Goal: Navigation & Orientation: Find specific page/section

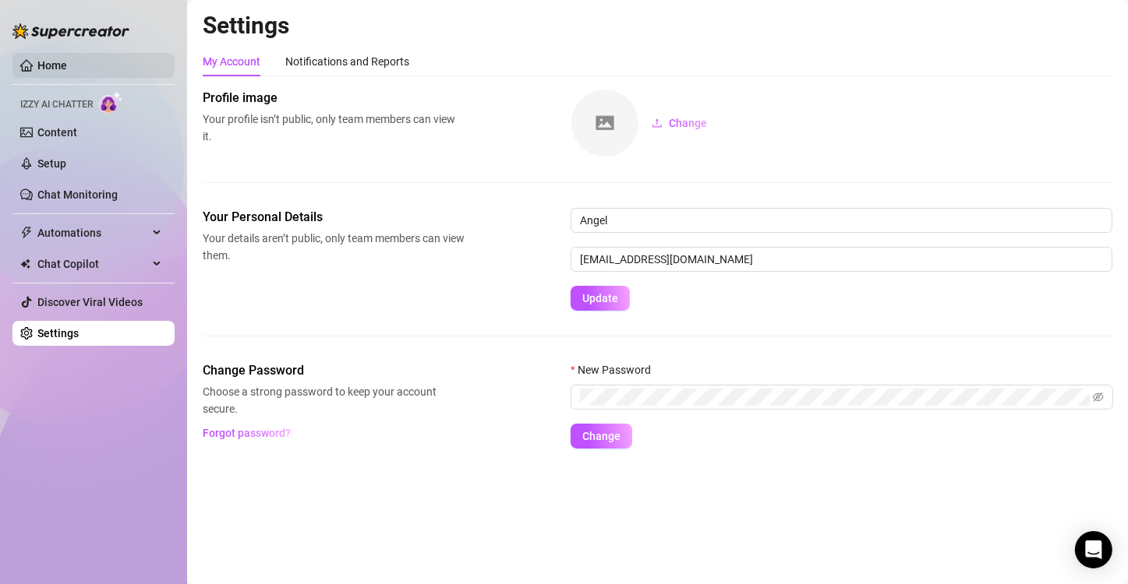
click at [67, 65] on link "Home" at bounding box center [52, 65] width 30 height 12
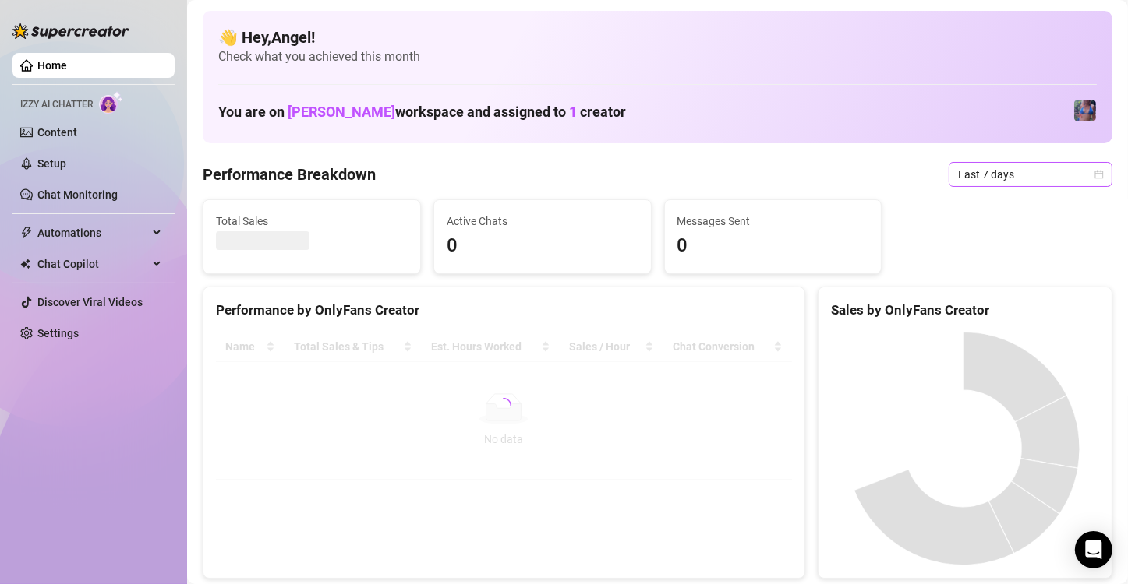
click at [1070, 181] on span "Last 7 days" at bounding box center [1030, 174] width 145 height 23
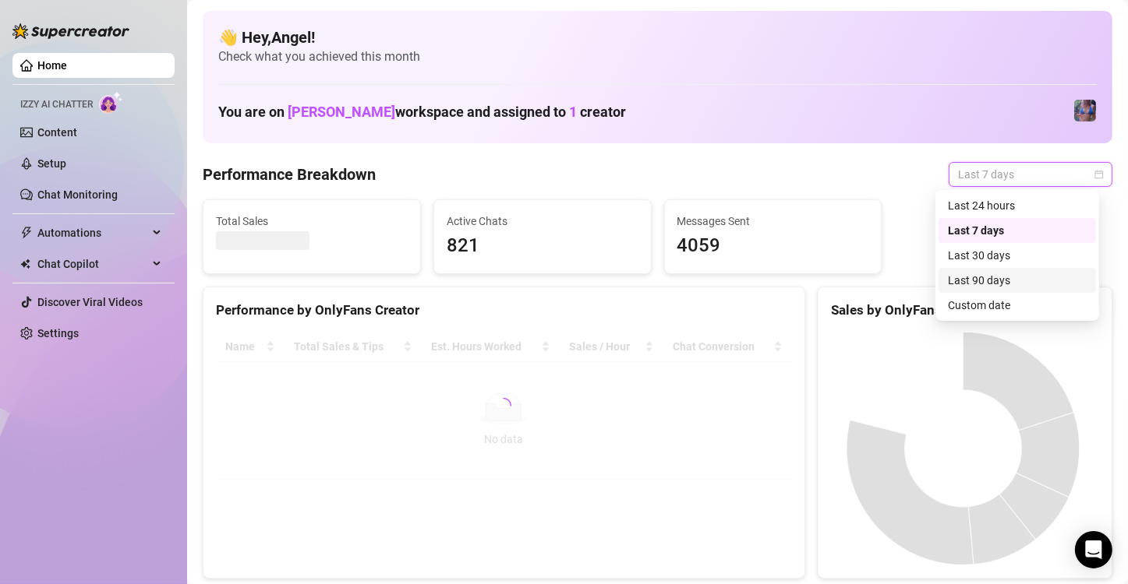
click at [1027, 274] on div "Last 90 days" at bounding box center [1017, 280] width 139 height 17
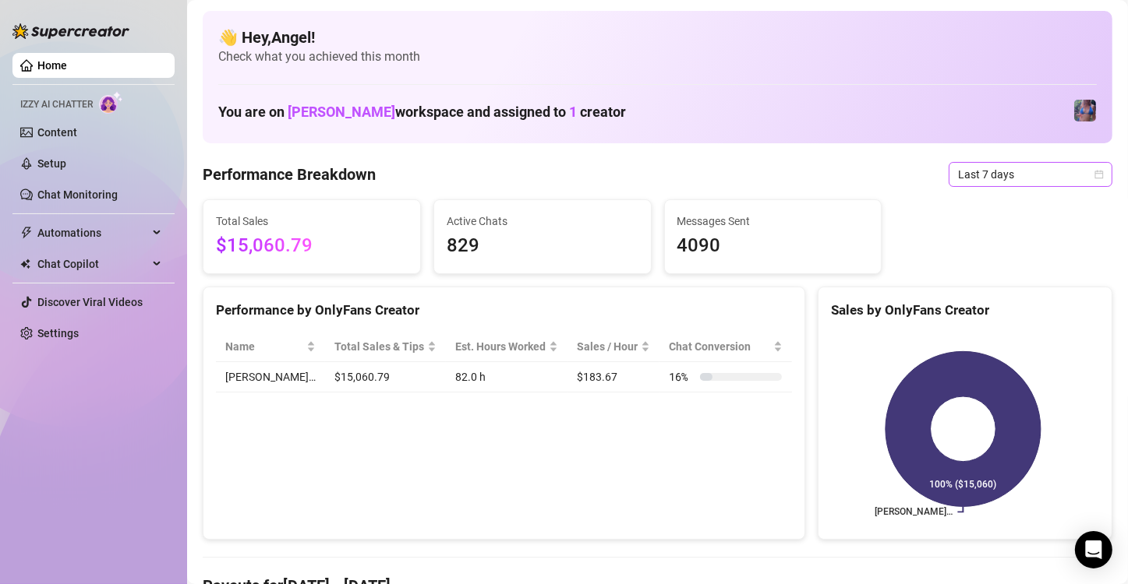
click at [1072, 175] on span "Last 7 days" at bounding box center [1030, 174] width 145 height 23
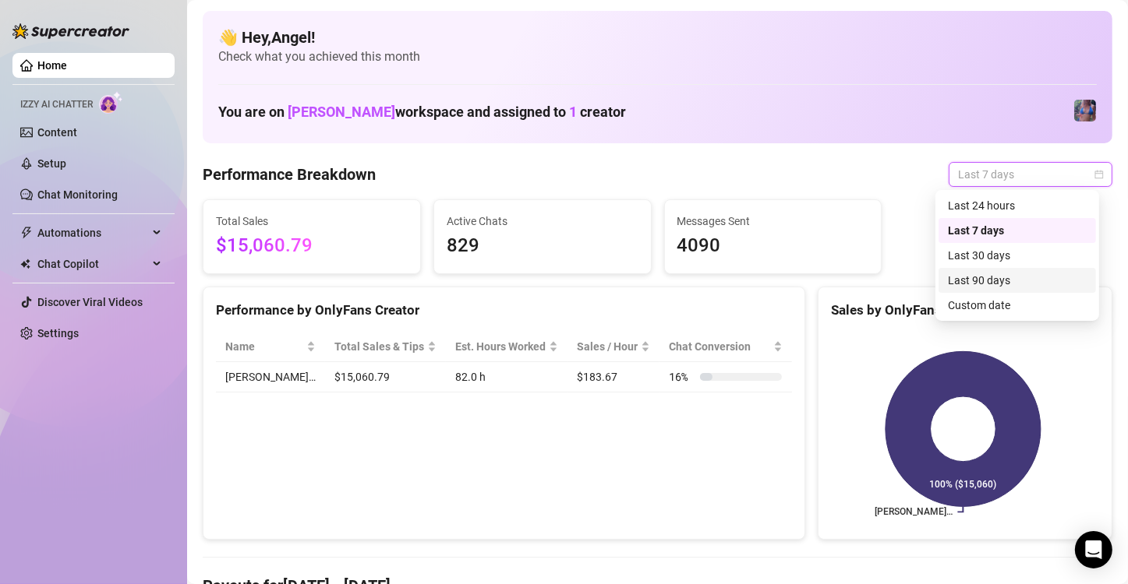
click at [1015, 284] on div "Last 90 days" at bounding box center [1017, 280] width 139 height 17
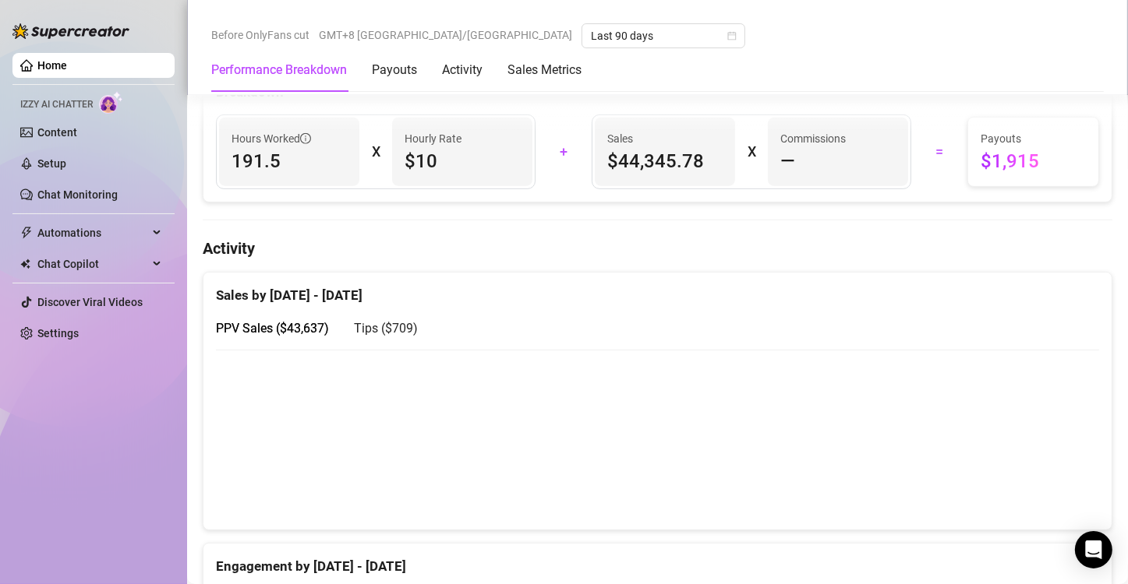
scroll to position [584, 0]
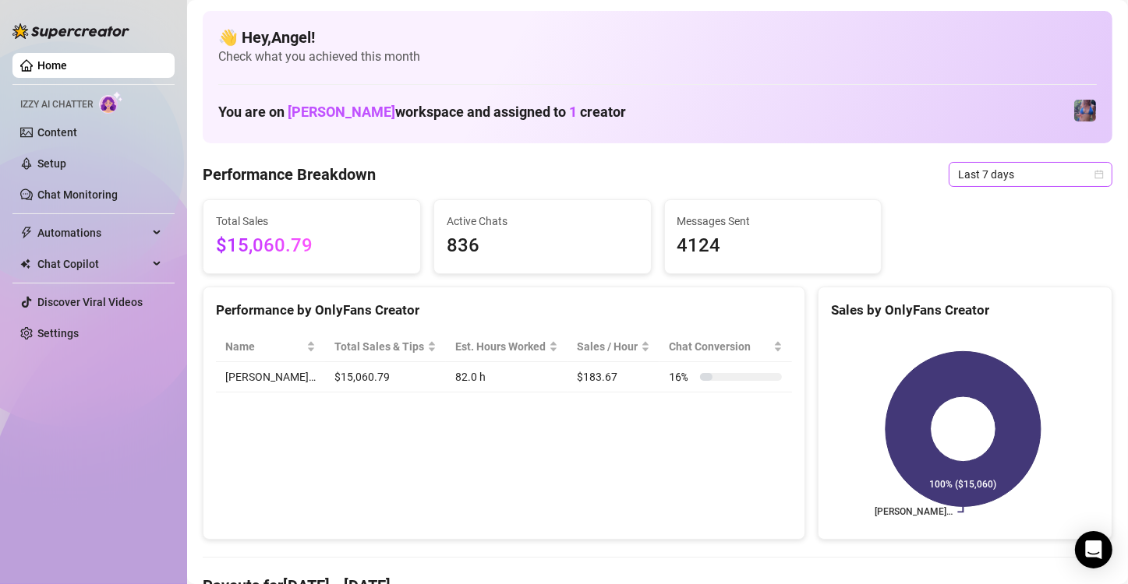
click at [1055, 179] on span "Last 7 days" at bounding box center [1030, 174] width 145 height 23
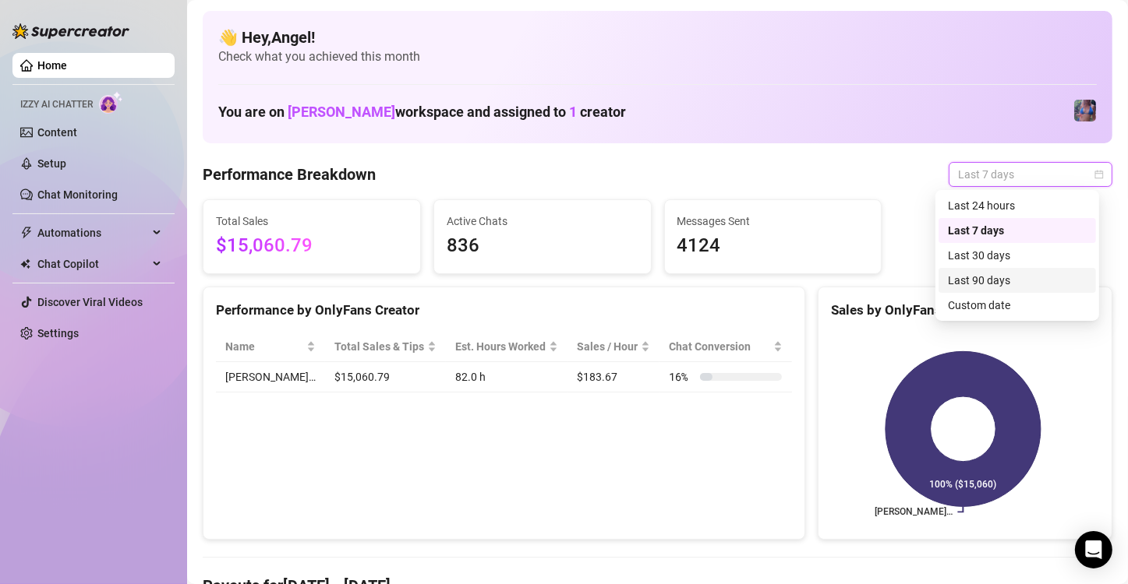
click at [998, 285] on div "Last 90 days" at bounding box center [1017, 280] width 139 height 17
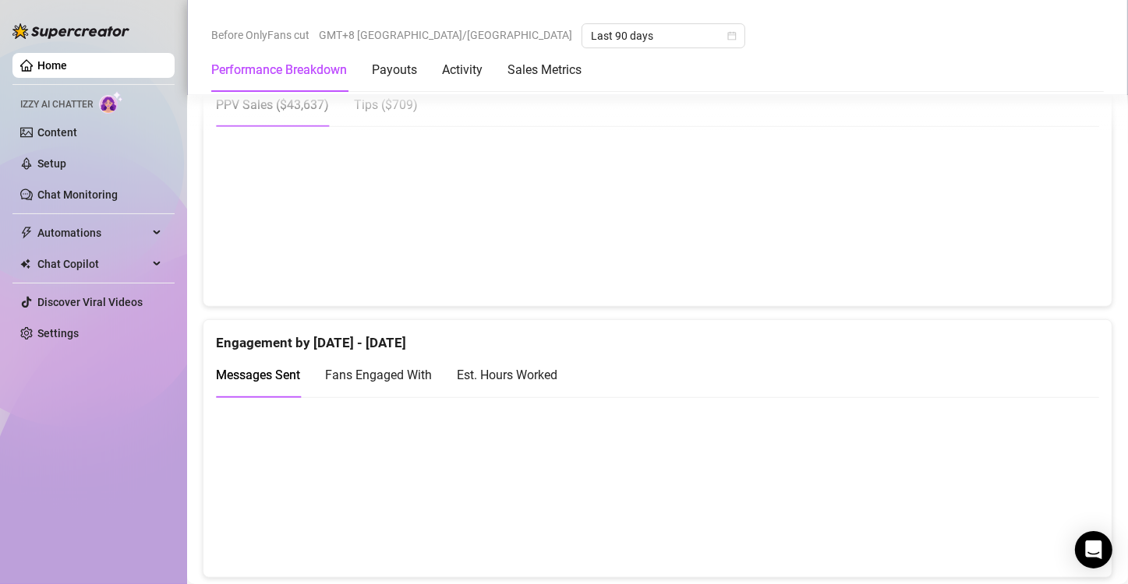
scroll to position [857, 0]
